Goal: Task Accomplishment & Management: Complete application form

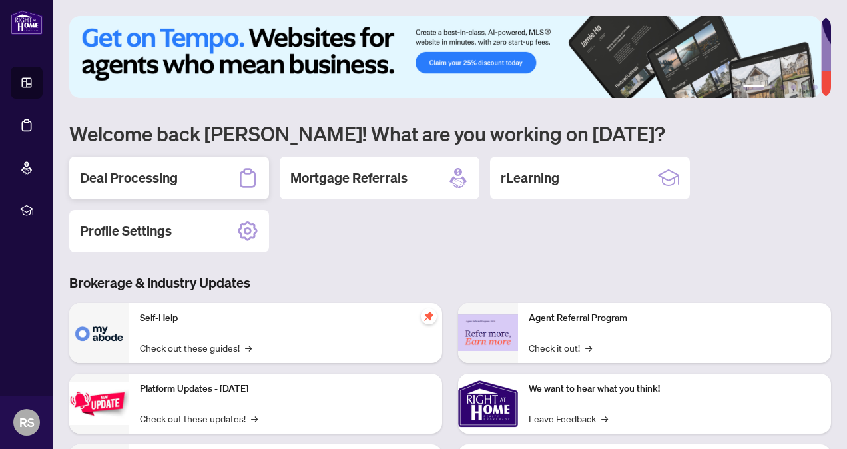
click at [144, 176] on h2 "Deal Processing" at bounding box center [129, 177] width 98 height 19
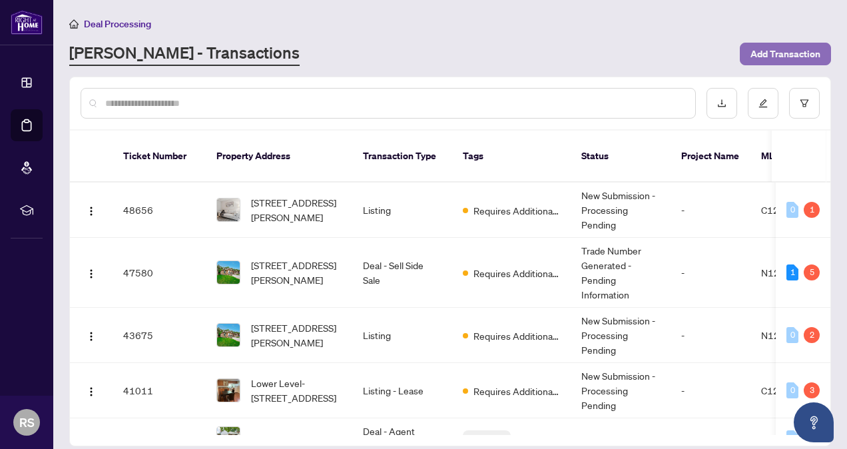
click at [787, 46] on span "Add Transaction" at bounding box center [785, 53] width 70 height 21
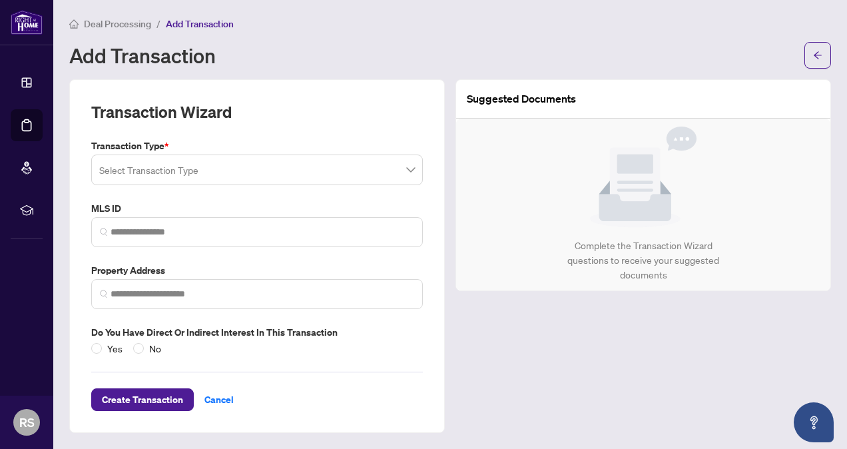
click at [204, 172] on input "search" at bounding box center [250, 171] width 303 height 29
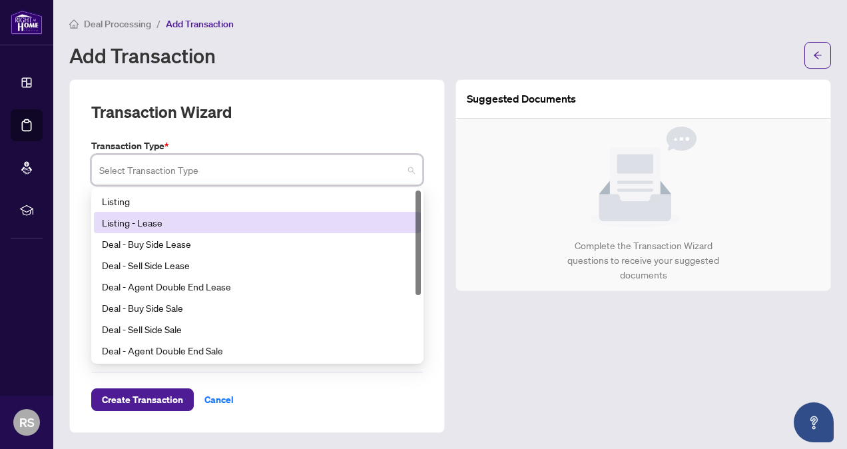
click at [190, 221] on div "Listing - Lease" at bounding box center [257, 222] width 311 height 15
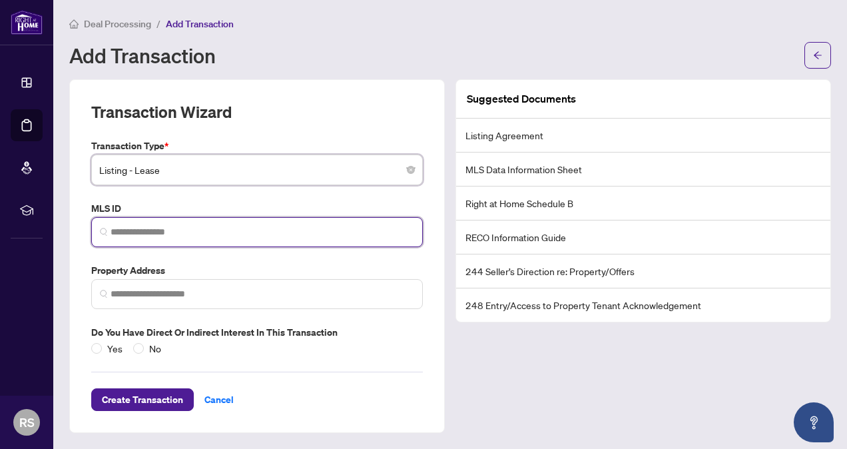
click at [118, 234] on input "search" at bounding box center [261, 232] width 303 height 14
paste input "*********"
type input "*********"
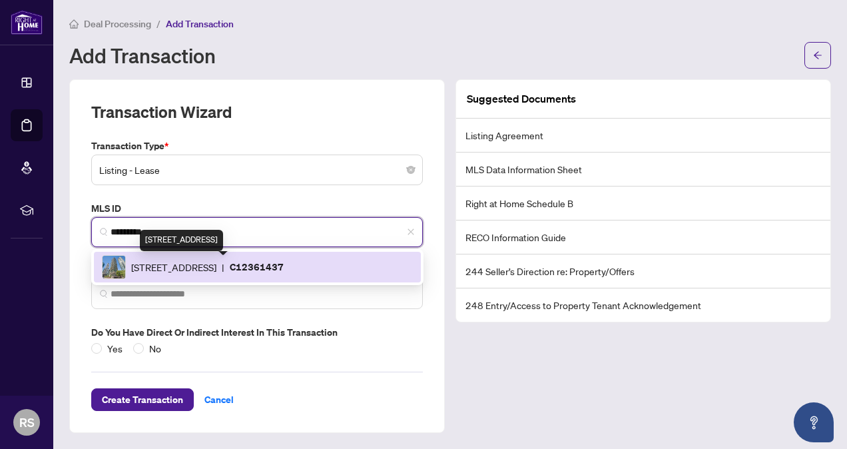
click at [141, 270] on span "[STREET_ADDRESS]" at bounding box center [173, 267] width 85 height 15
type input "**********"
type input "*********"
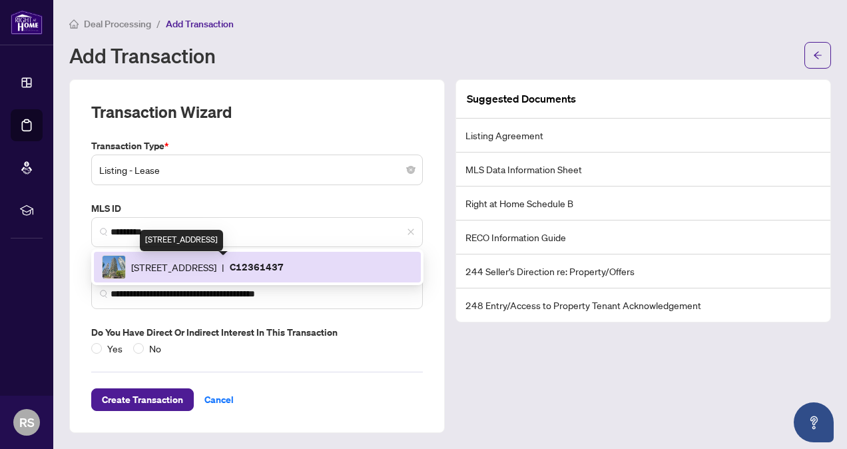
click at [141, 270] on label "Property Address" at bounding box center [256, 270] width 331 height 15
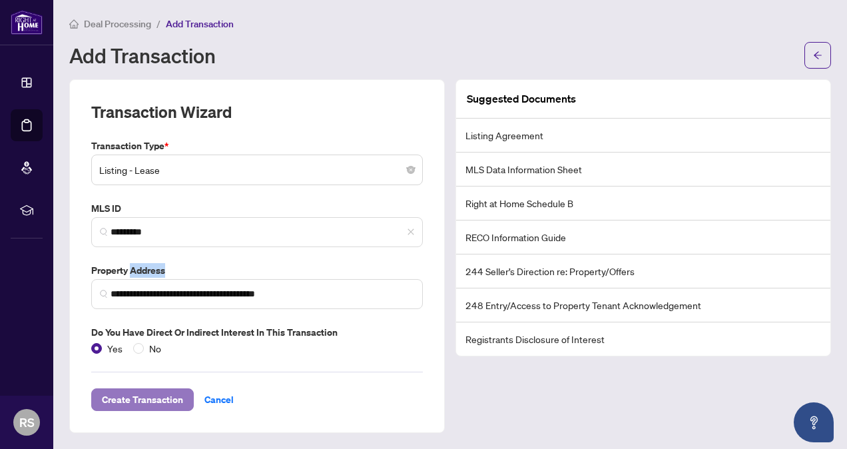
click at [158, 400] on span "Create Transaction" at bounding box center [142, 399] width 81 height 21
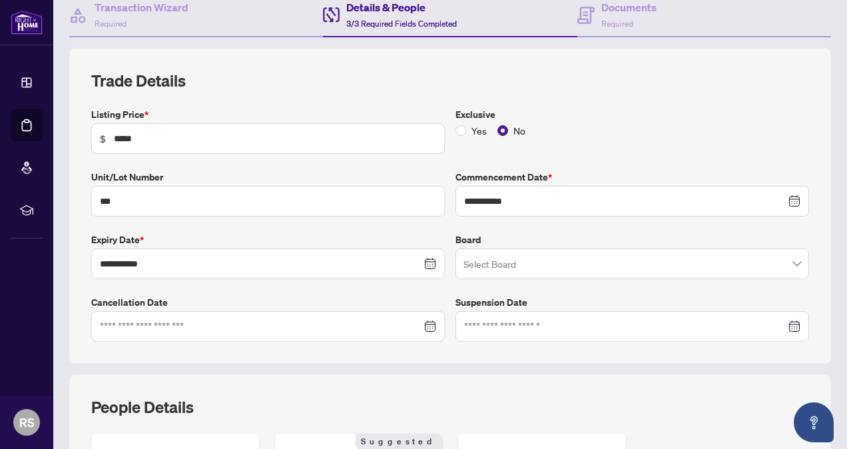
scroll to position [135, 0]
click at [528, 254] on input "search" at bounding box center [625, 264] width 325 height 29
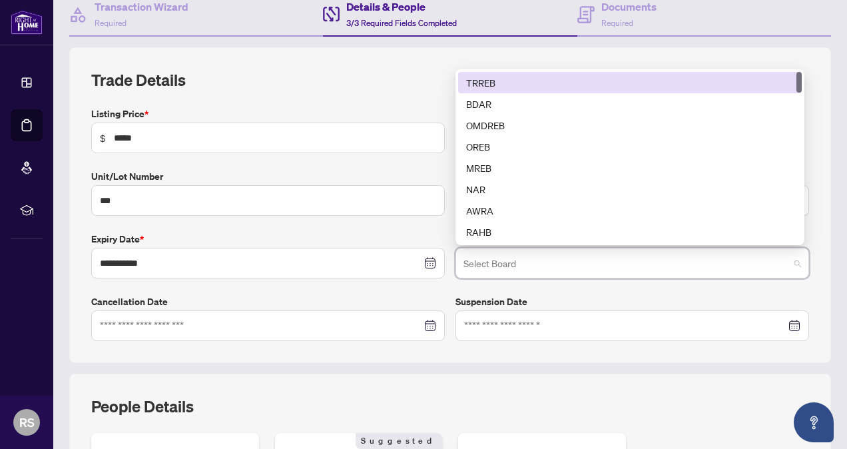
click at [524, 81] on div "TRREB" at bounding box center [629, 82] width 327 height 15
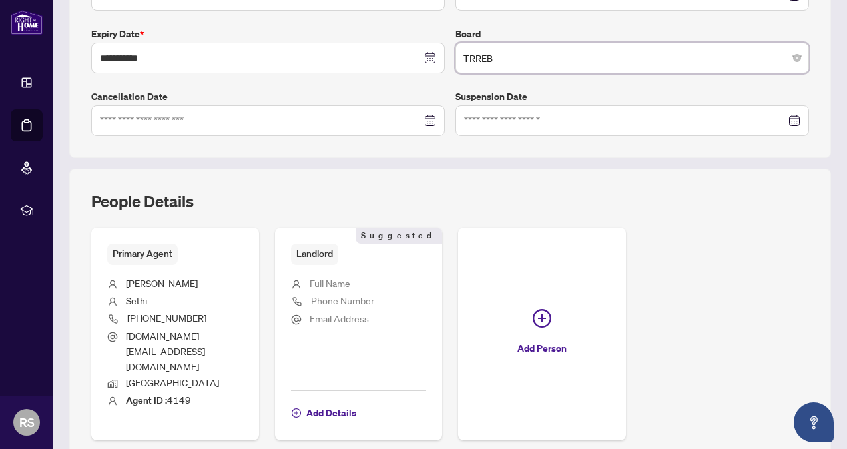
scroll to position [369, 0]
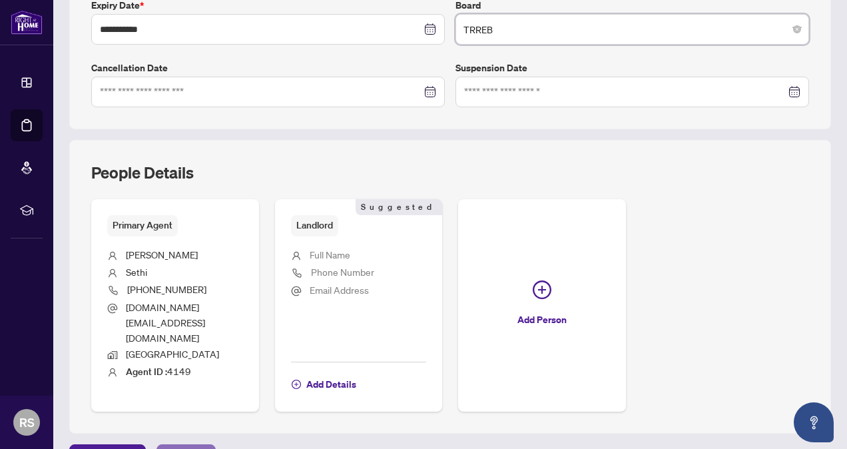
click at [181, 445] on span "Next Tab" at bounding box center [186, 455] width 38 height 21
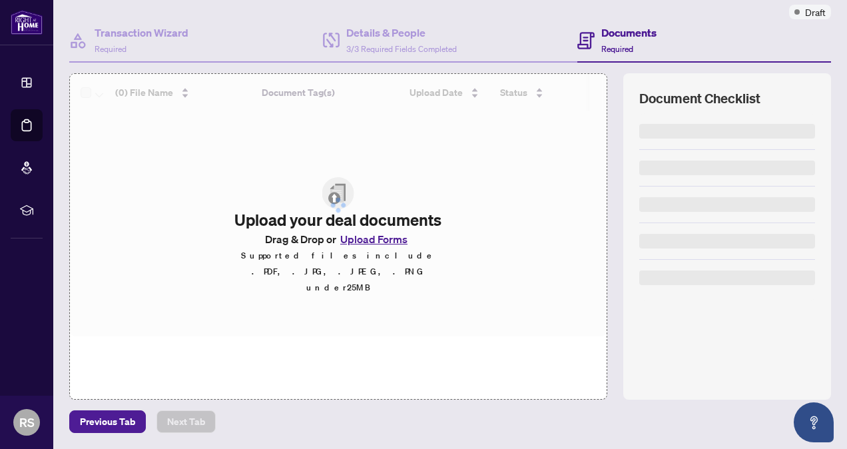
scroll to position [106, 0]
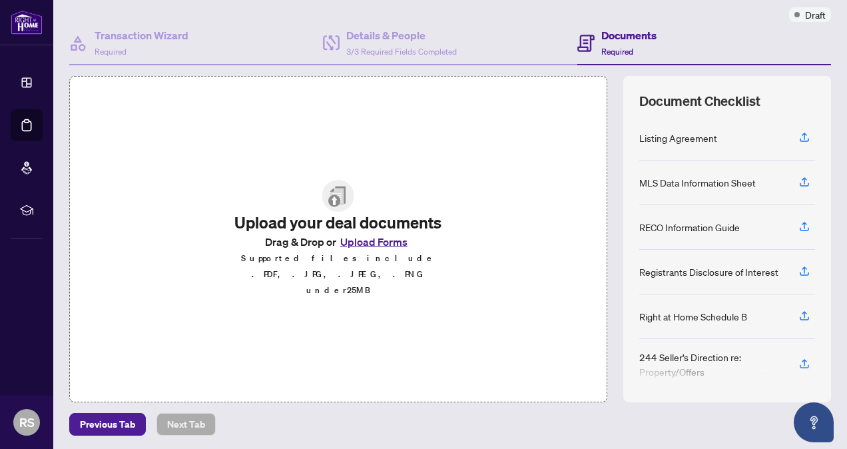
click at [367, 246] on button "Upload Forms" at bounding box center [373, 241] width 75 height 17
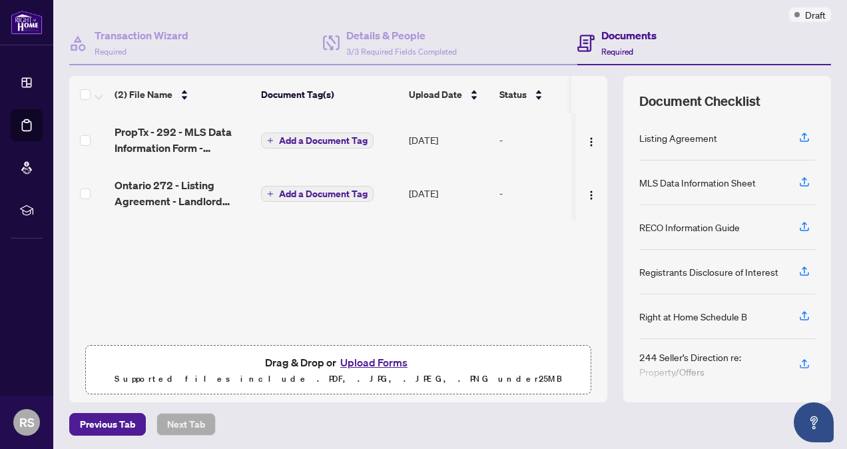
scroll to position [0, 0]
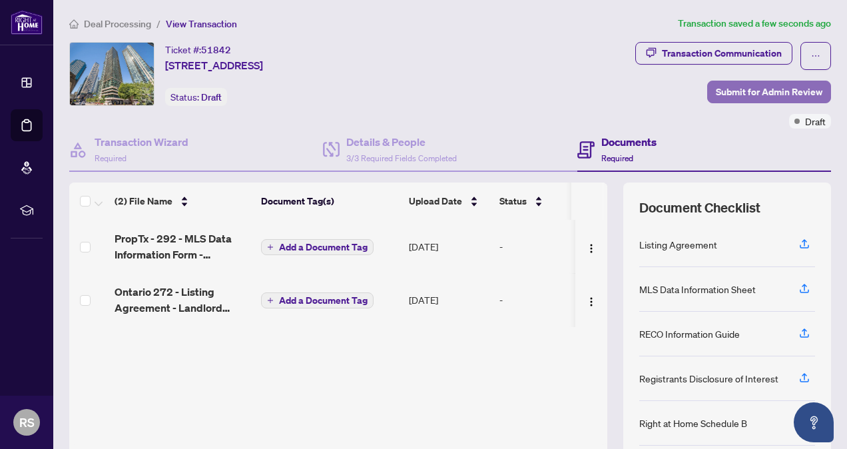
click at [758, 93] on span "Submit for Admin Review" at bounding box center [768, 91] width 106 height 21
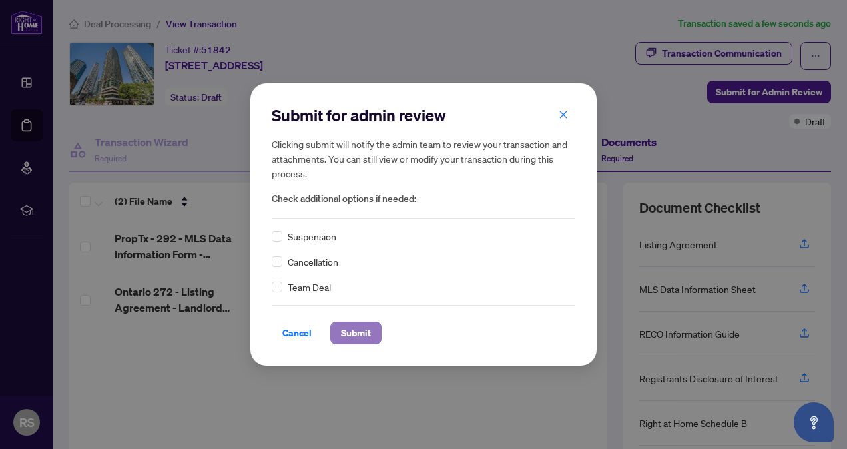
click at [353, 327] on span "Submit" at bounding box center [356, 332] width 30 height 21
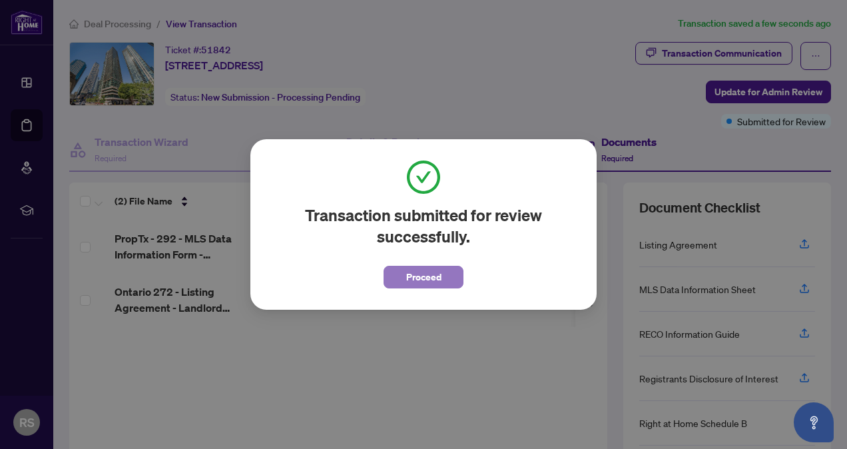
click at [419, 278] on span "Proceed" at bounding box center [423, 276] width 35 height 21
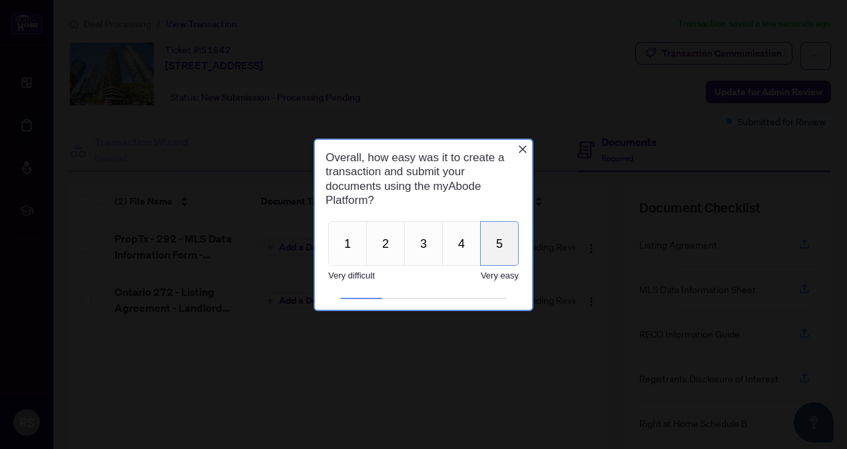
click at [498, 249] on button "5" at bounding box center [499, 242] width 39 height 45
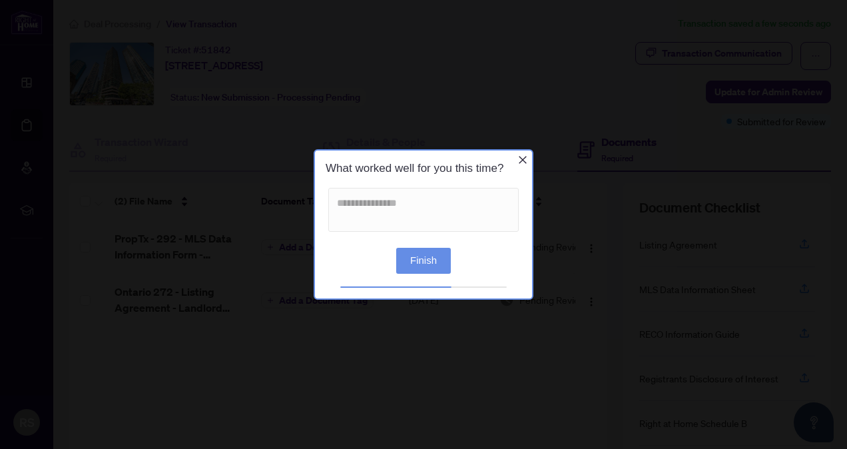
click at [425, 256] on button "Finish" at bounding box center [423, 261] width 55 height 26
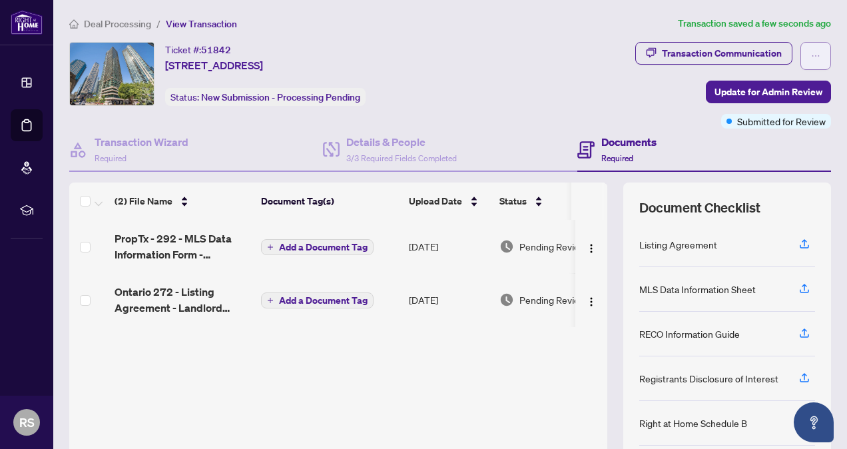
click at [811, 51] on icon "ellipsis" at bounding box center [815, 55] width 9 height 9
